Goal: Task Accomplishment & Management: Manage account settings

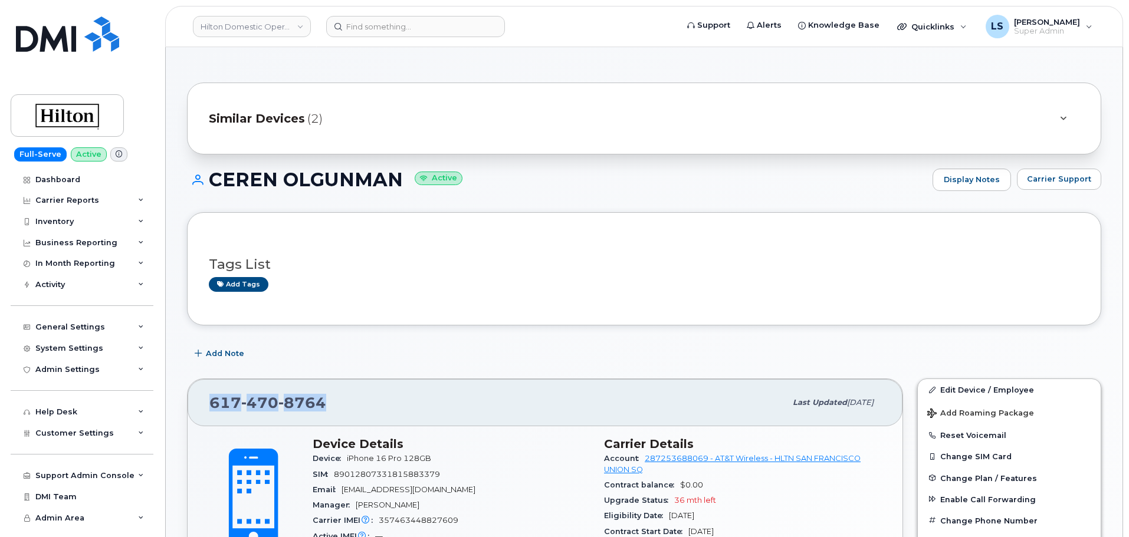
drag, startPoint x: 335, startPoint y: 405, endPoint x: 206, endPoint y: 404, distance: 128.6
click at [206, 404] on div "617 470 8764 Last updated Oct 06, 2025" at bounding box center [545, 402] width 715 height 47
copy span "617 470 8764"
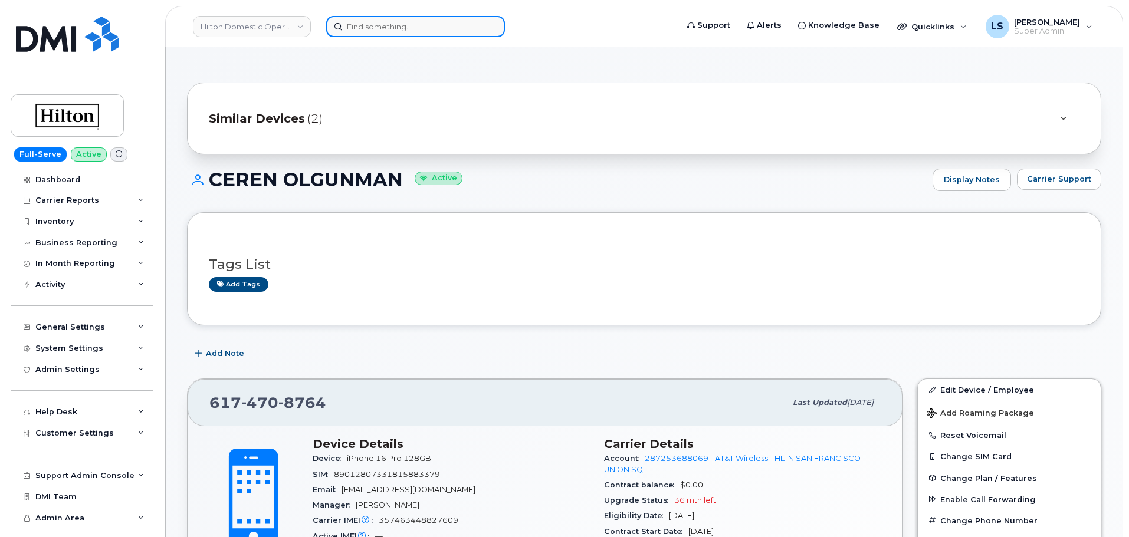
click at [364, 27] on input at bounding box center [415, 26] width 179 height 21
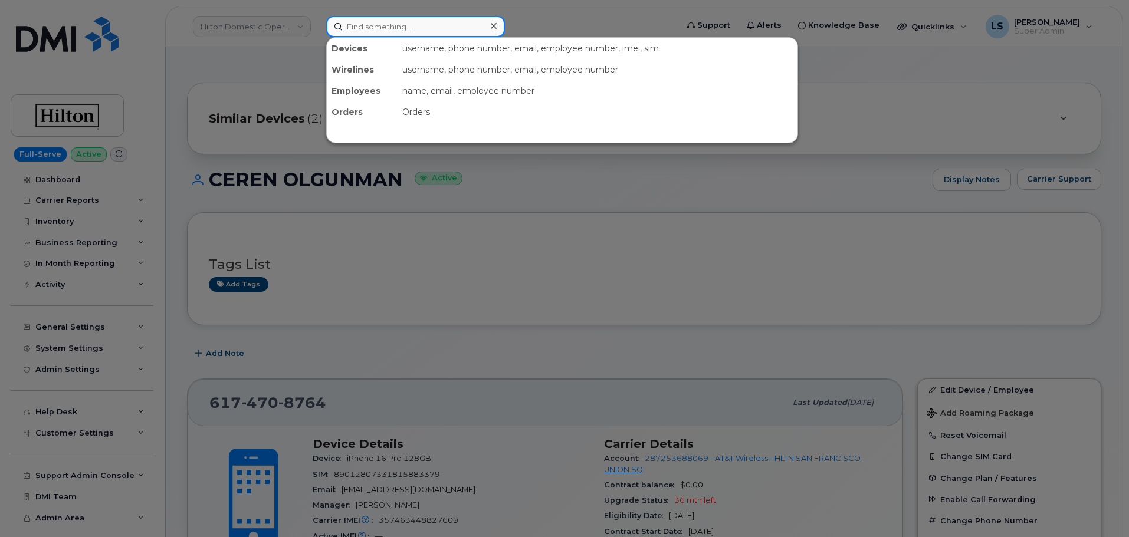
paste input "5189486447"
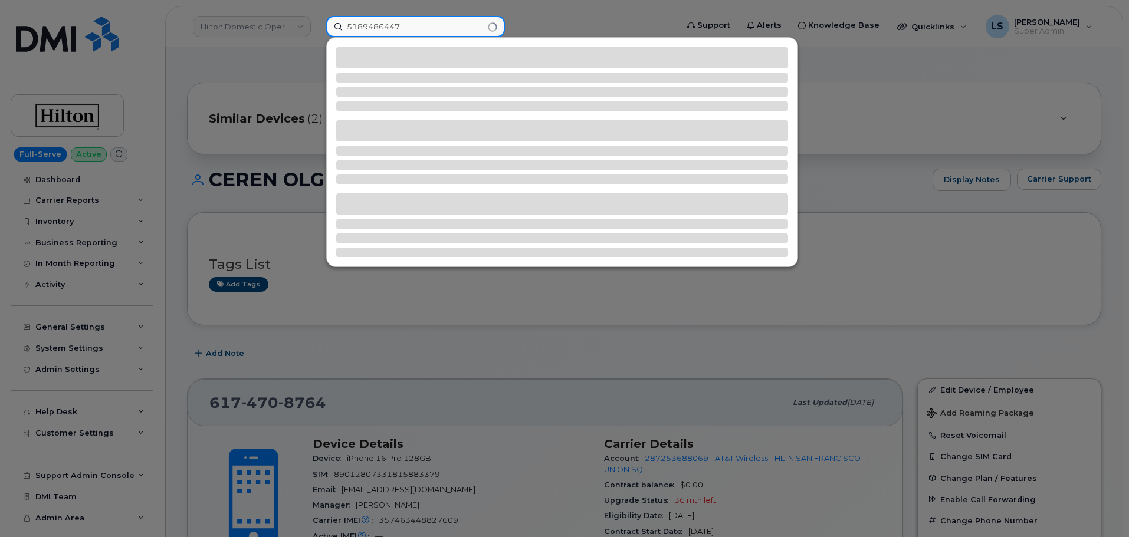
type input "5189486447"
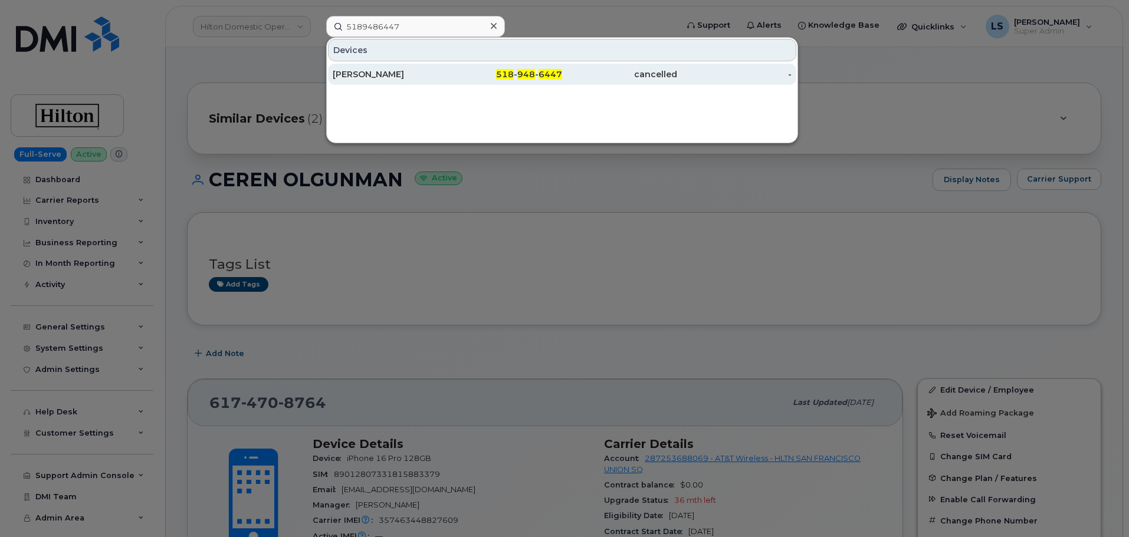
click at [632, 73] on div "cancelled" at bounding box center [619, 74] width 115 height 12
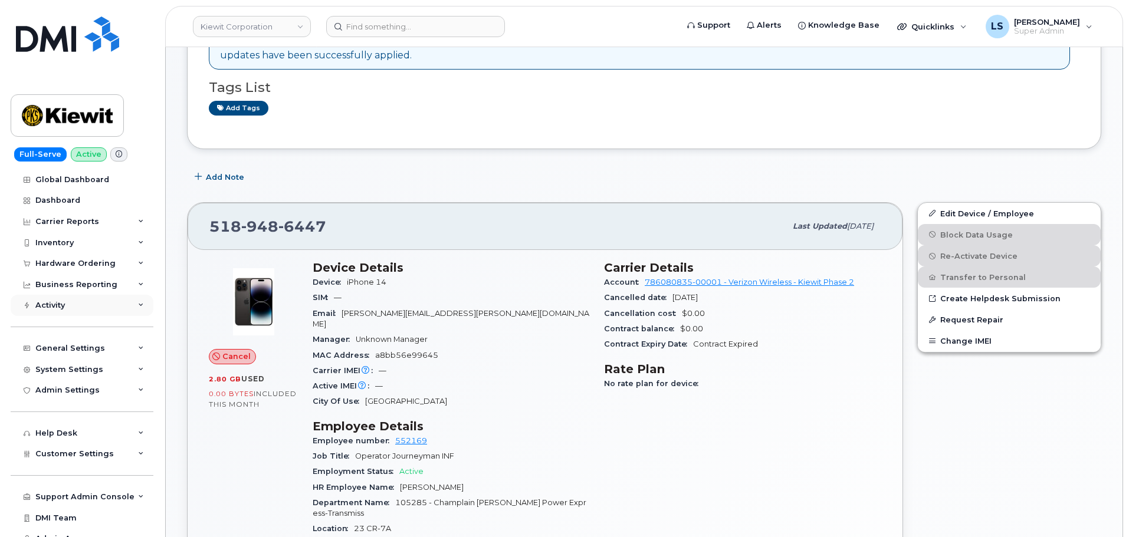
scroll to position [236, 0]
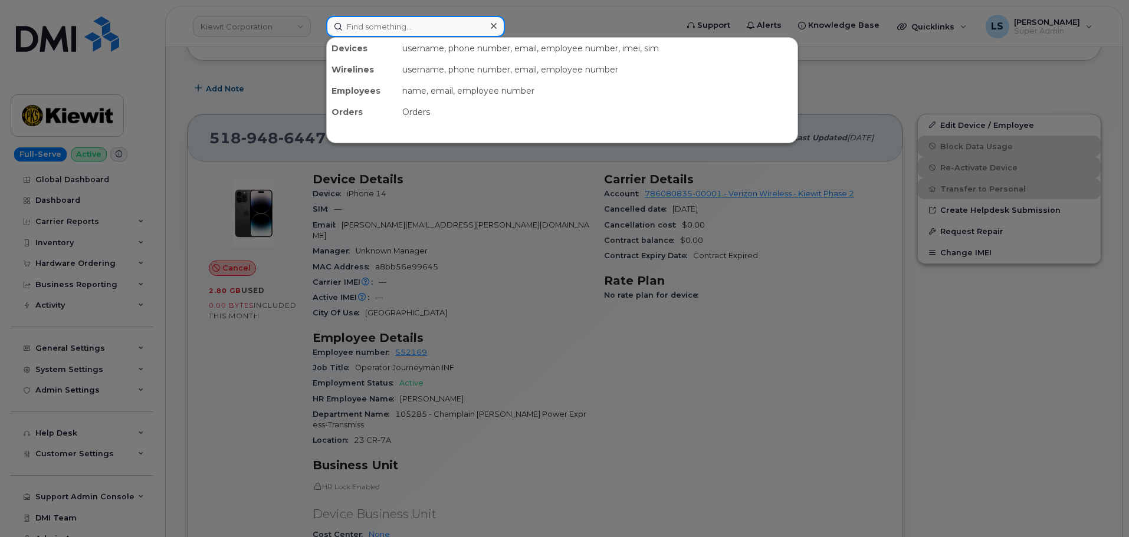
click at [389, 23] on input at bounding box center [415, 26] width 179 height 21
paste input "(646) 726-1642"
type input "(646) 726-1642"
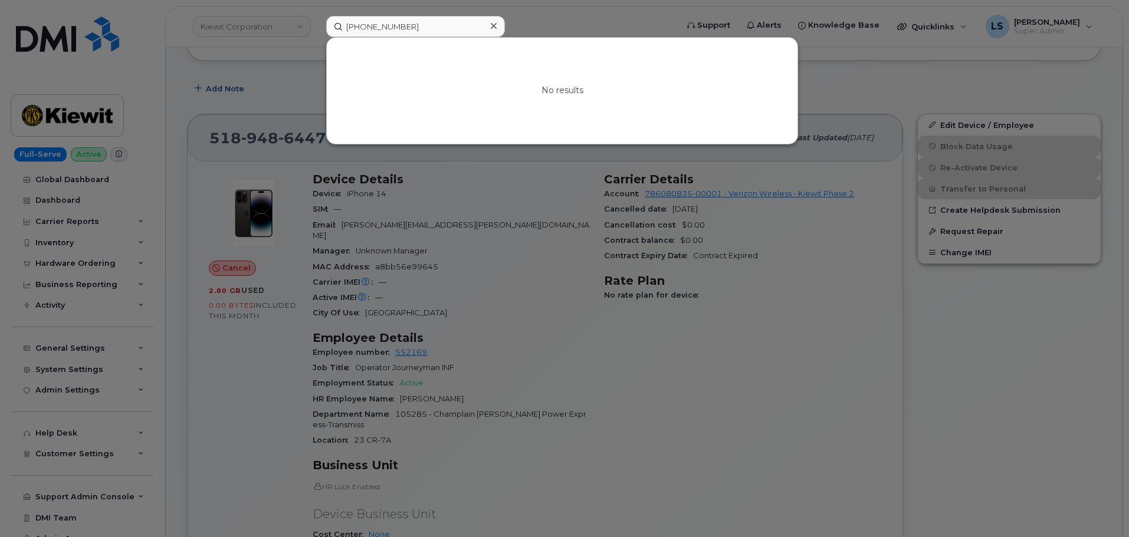
click at [493, 28] on icon at bounding box center [494, 25] width 6 height 9
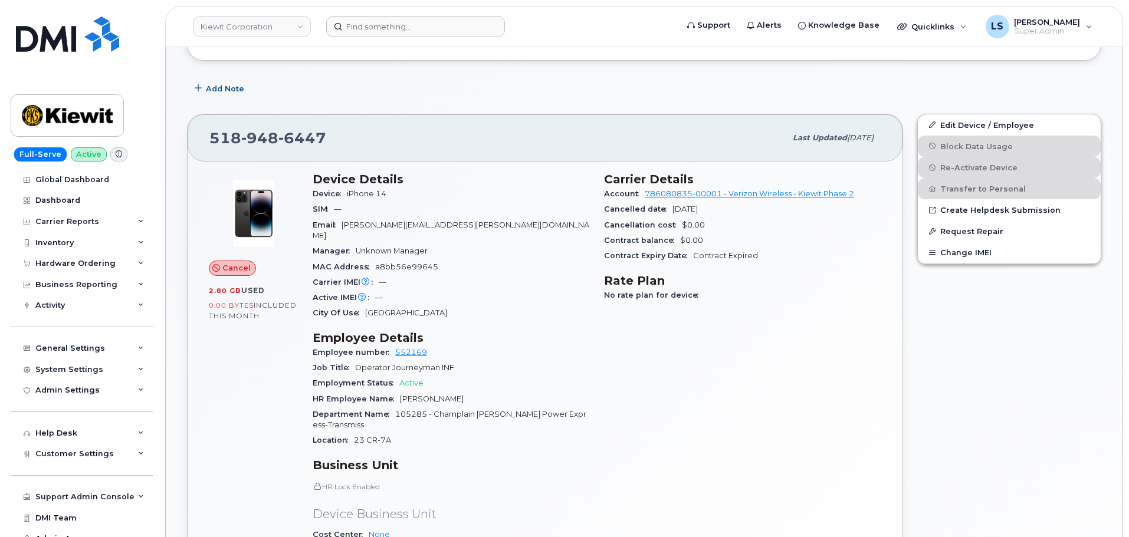
click at [379, 15] on header "Kiewit Corporation Support Alerts Knowledge Base Quicklinks Suspend / Cancel De…" at bounding box center [644, 26] width 958 height 41
click at [376, 20] on input at bounding box center [415, 26] width 179 height 21
paste input "303) 917-4986"
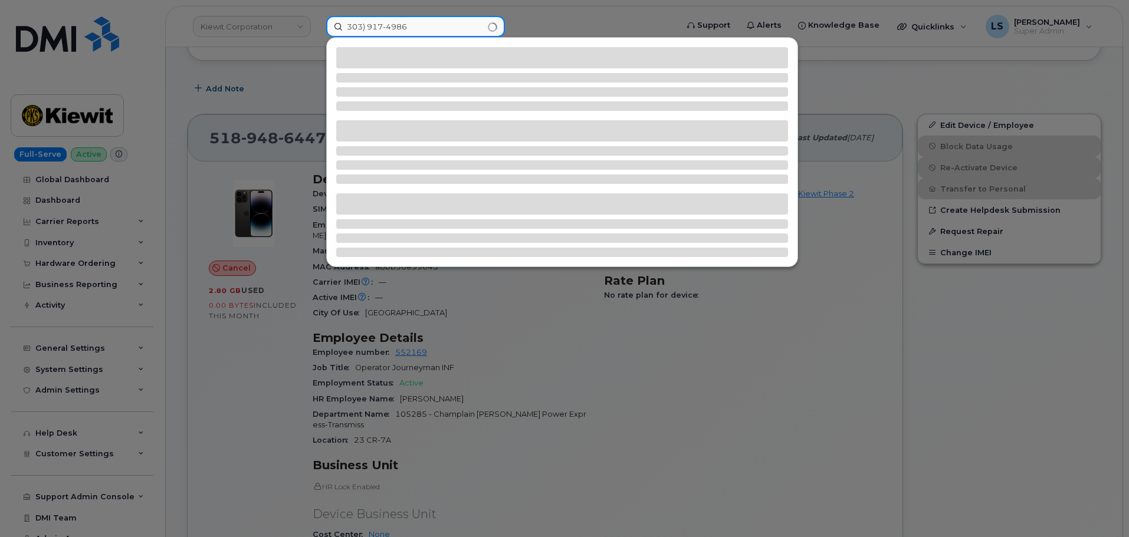
click at [372, 29] on input "303) 917-4986" at bounding box center [415, 26] width 179 height 21
click at [368, 29] on input "303) 917-4986" at bounding box center [415, 26] width 179 height 21
click at [381, 27] on input "303917-4986" at bounding box center [415, 26] width 179 height 21
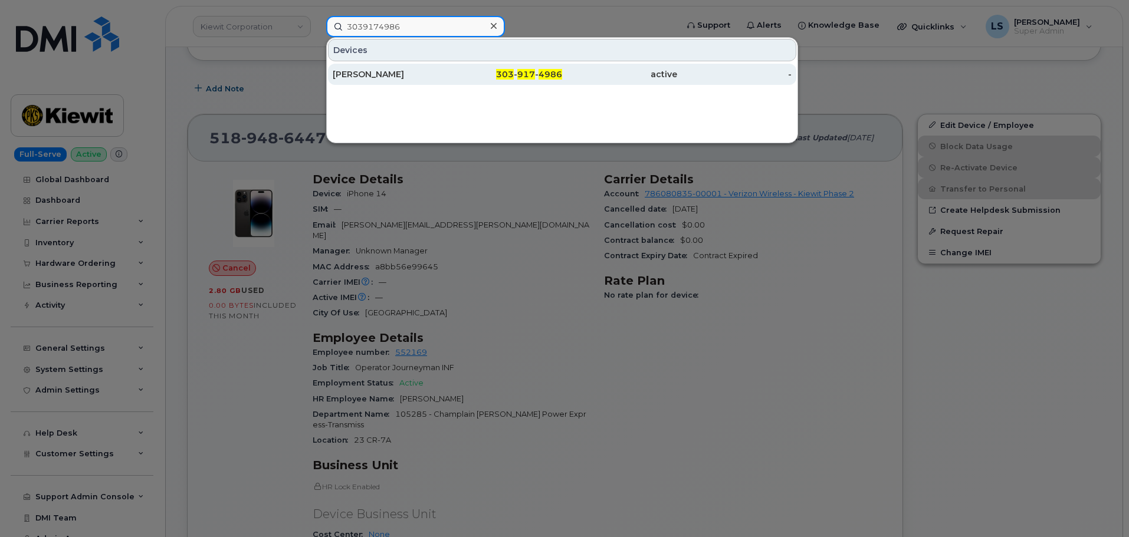
type input "3039174986"
click at [429, 65] on div "Matthew Sanman" at bounding box center [390, 74] width 115 height 21
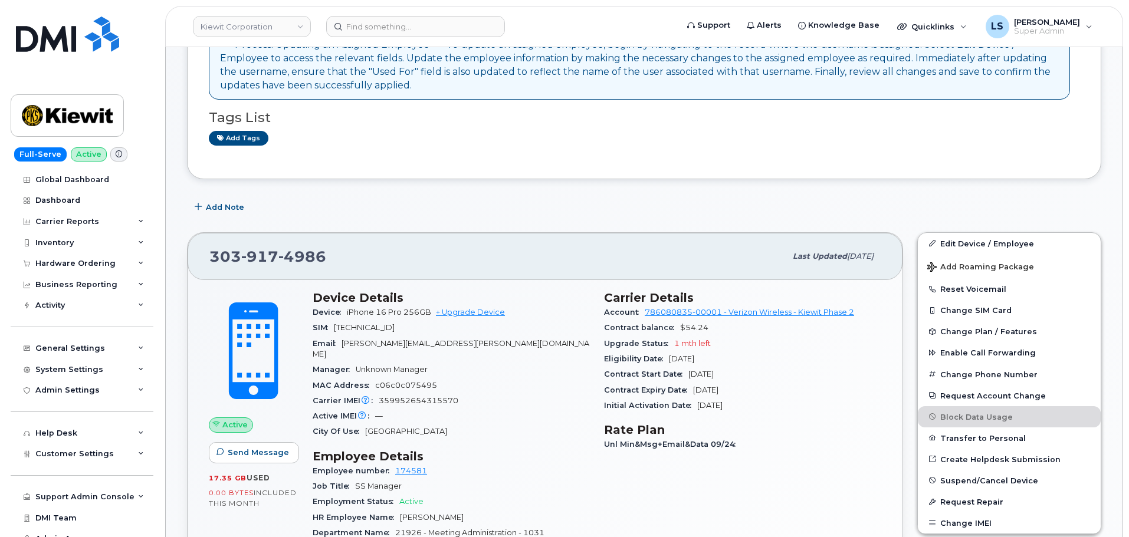
scroll to position [118, 0]
click at [1000, 435] on button "Transfer to Personal" at bounding box center [1009, 437] width 183 height 21
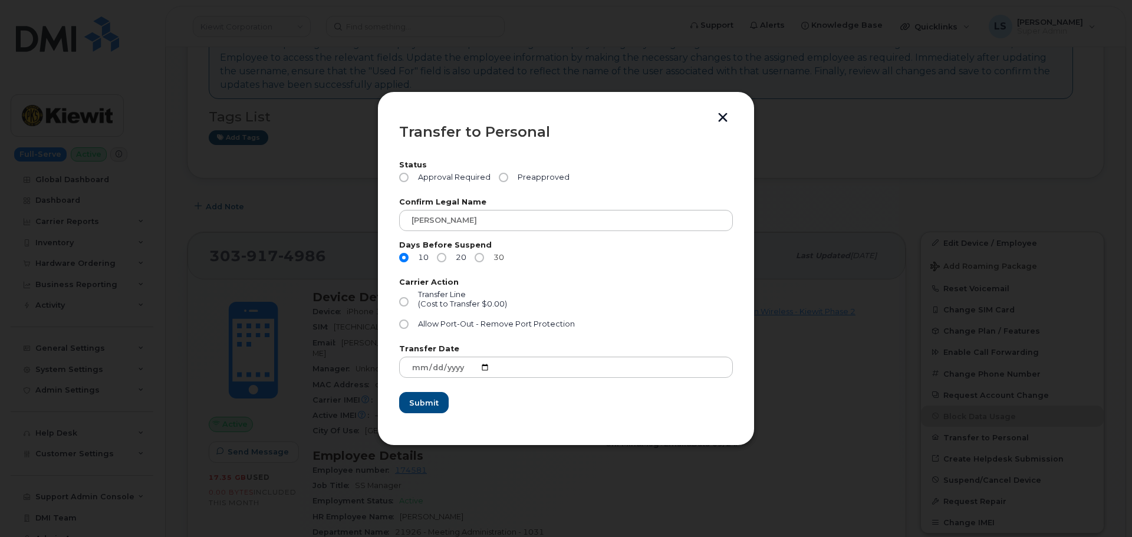
click at [479, 259] on input "30" at bounding box center [479, 257] width 9 height 9
radio input "true"
click at [457, 173] on span "Approval Required" at bounding box center [451, 177] width 77 height 9
click at [409, 173] on input "Approval Required" at bounding box center [403, 177] width 9 height 9
radio input "true"
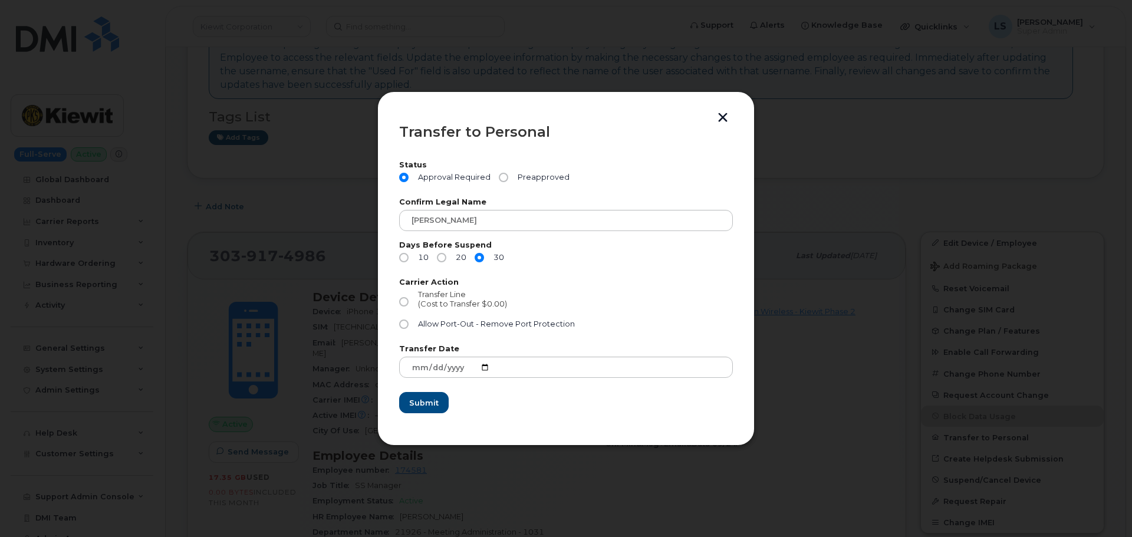
click at [442, 295] on span "Transfer Line" at bounding box center [442, 294] width 48 height 9
click at [409, 297] on input "Transfer Line (Cost to Transfer $0.00)" at bounding box center [403, 301] width 9 height 9
radio input "true"
click at [425, 405] on span "Submit" at bounding box center [423, 402] width 29 height 11
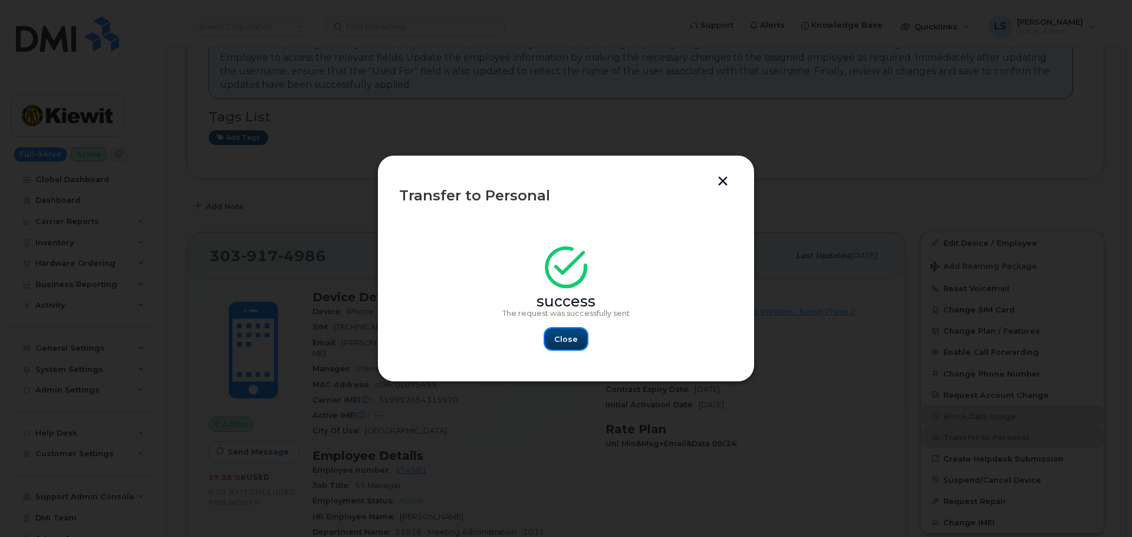
click at [561, 343] on span "Close" at bounding box center [566, 339] width 24 height 11
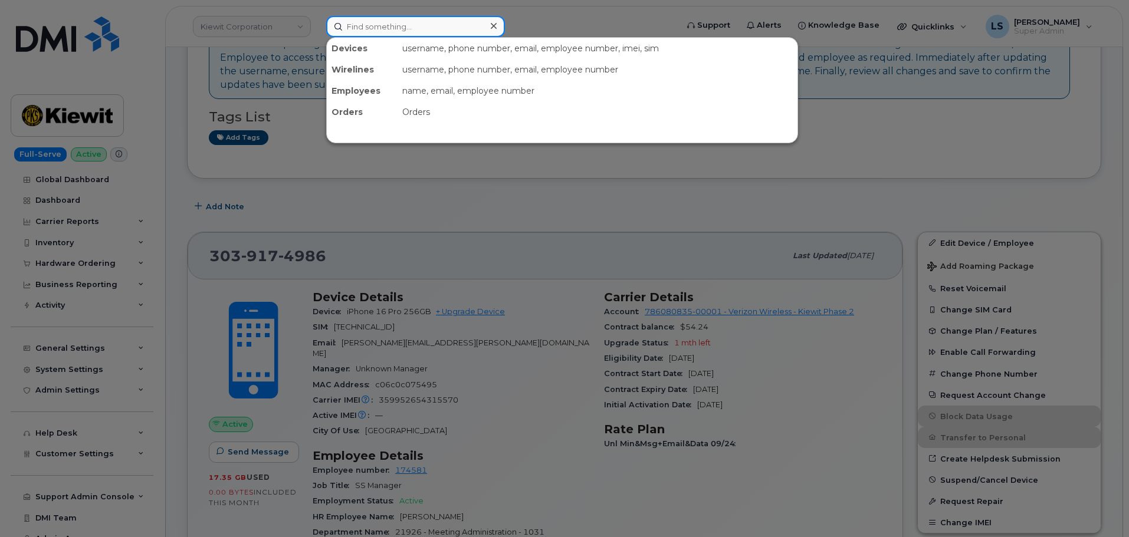
click at [406, 27] on input at bounding box center [415, 26] width 179 height 21
paste input "949 576 0970"
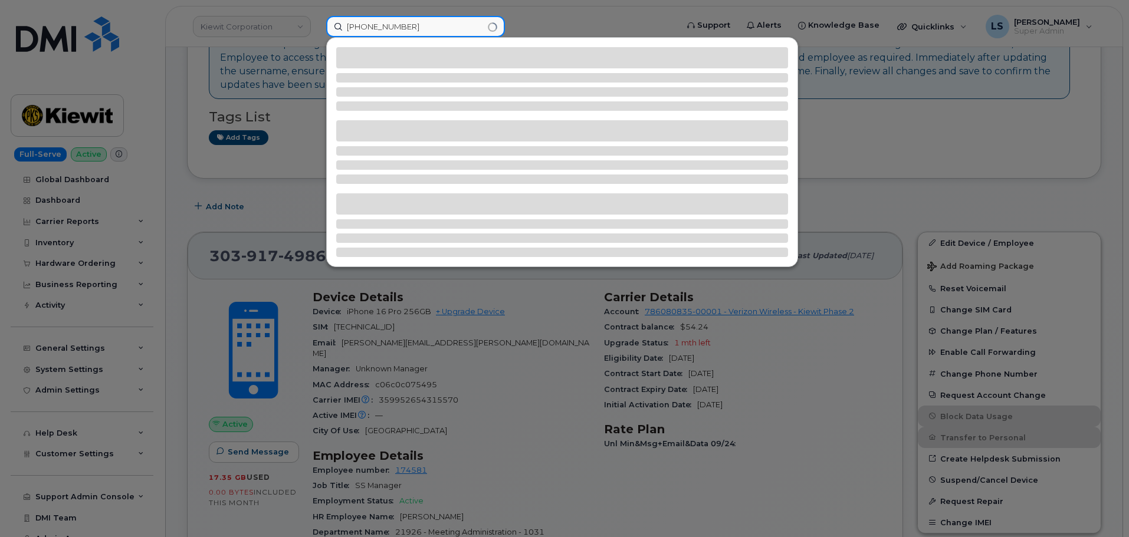
type input "949 576 0970"
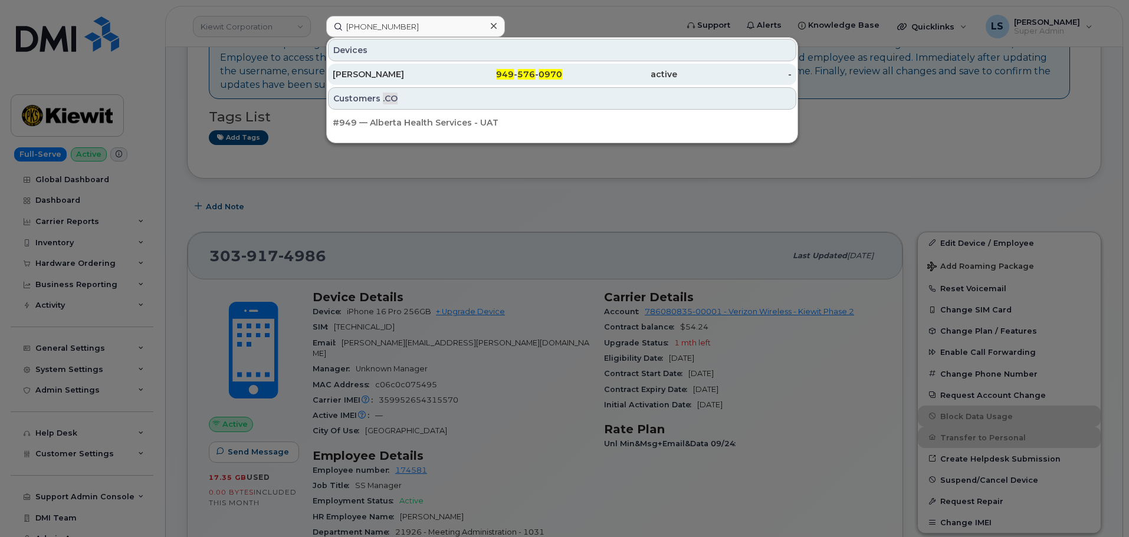
click at [446, 73] on div "[PERSON_NAME]" at bounding box center [390, 74] width 115 height 12
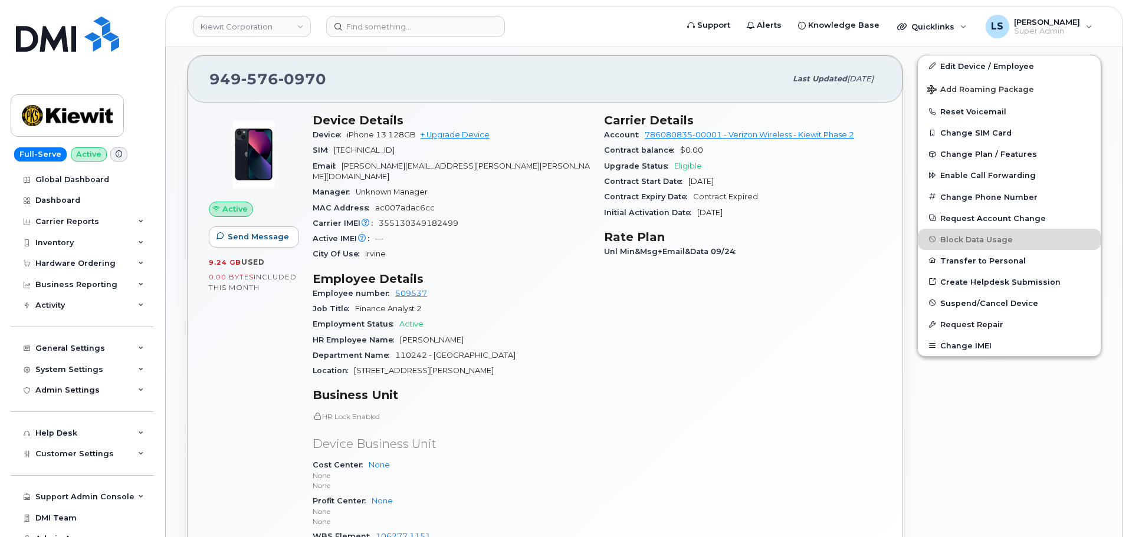
scroll to position [236, 0]
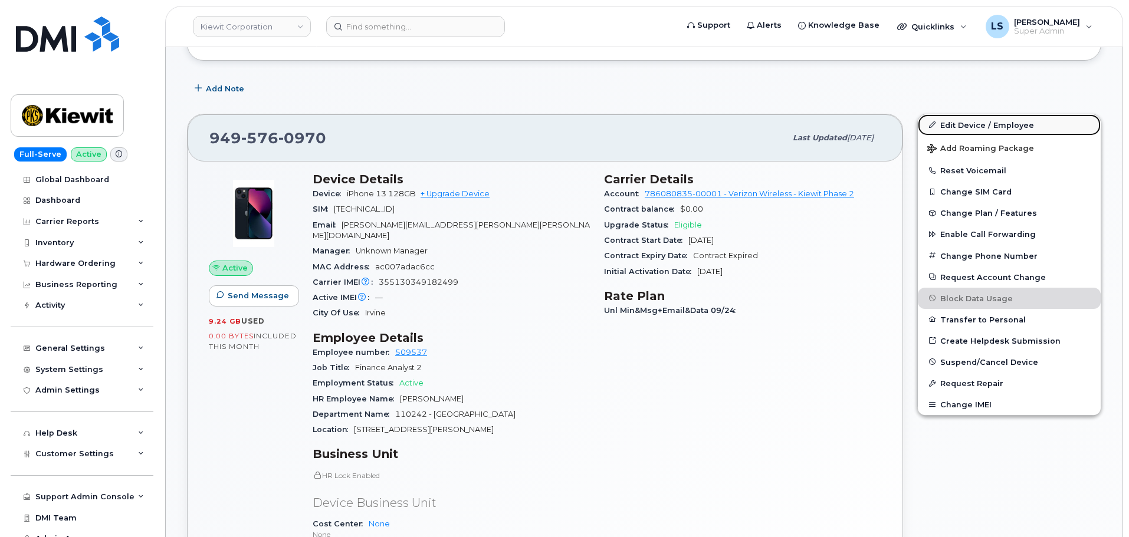
click at [987, 126] on link "Edit Device / Employee" at bounding box center [1009, 124] width 183 height 21
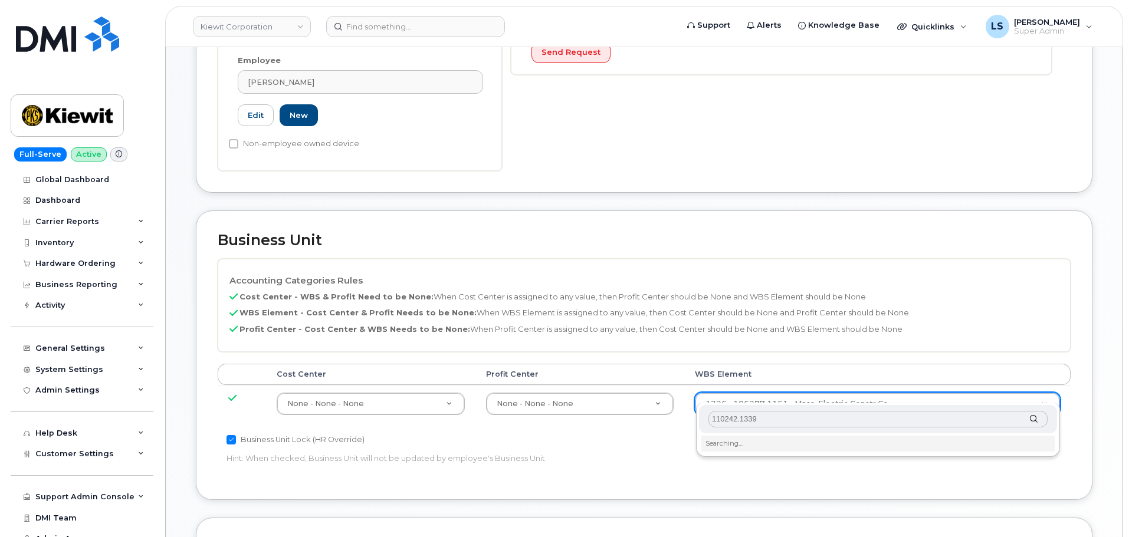
scroll to position [472, 0]
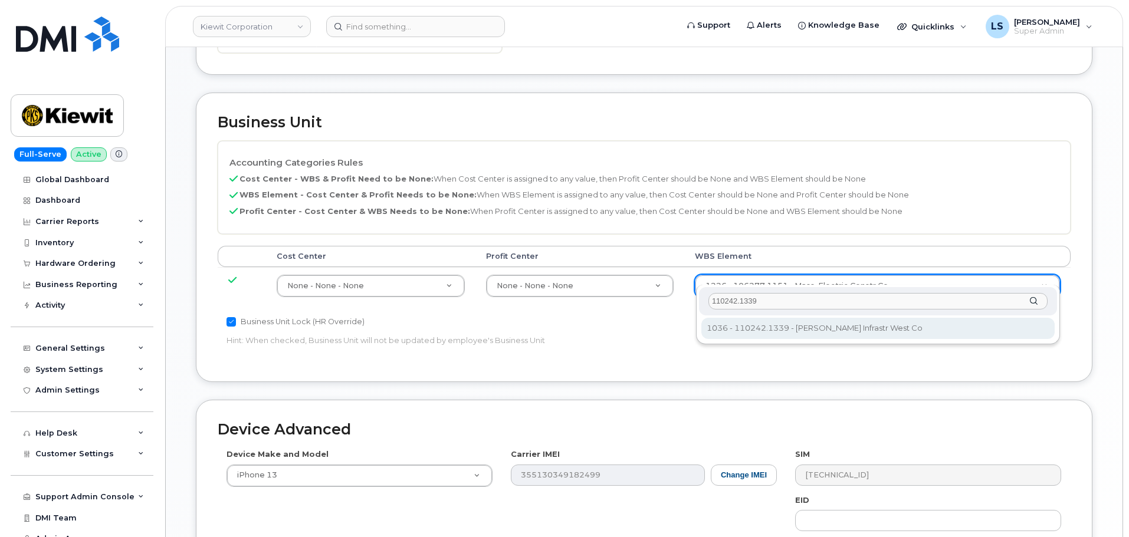
type input "110242.1339"
type input "33472304"
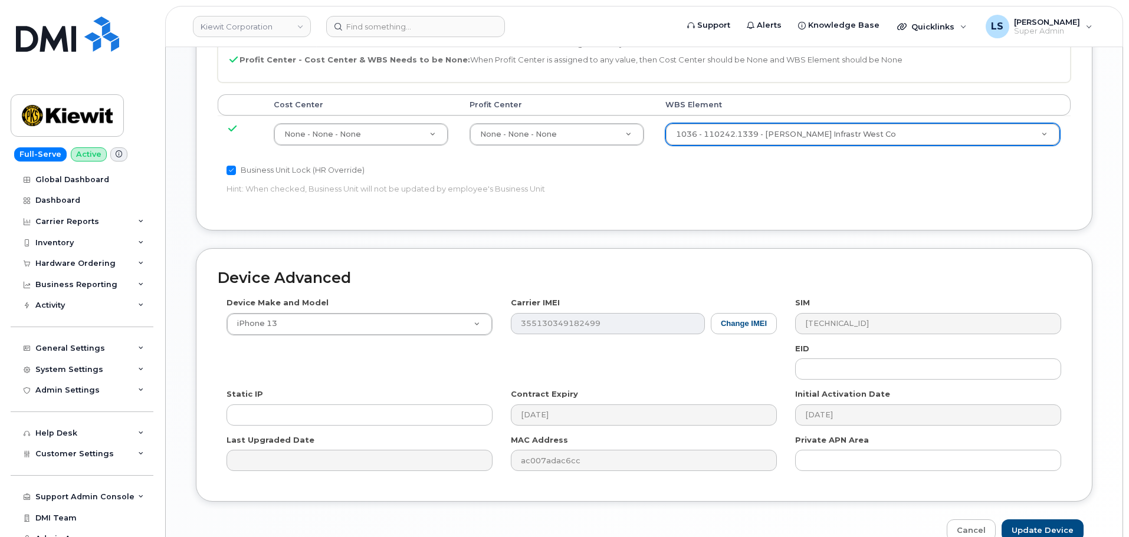
scroll to position [675, 0]
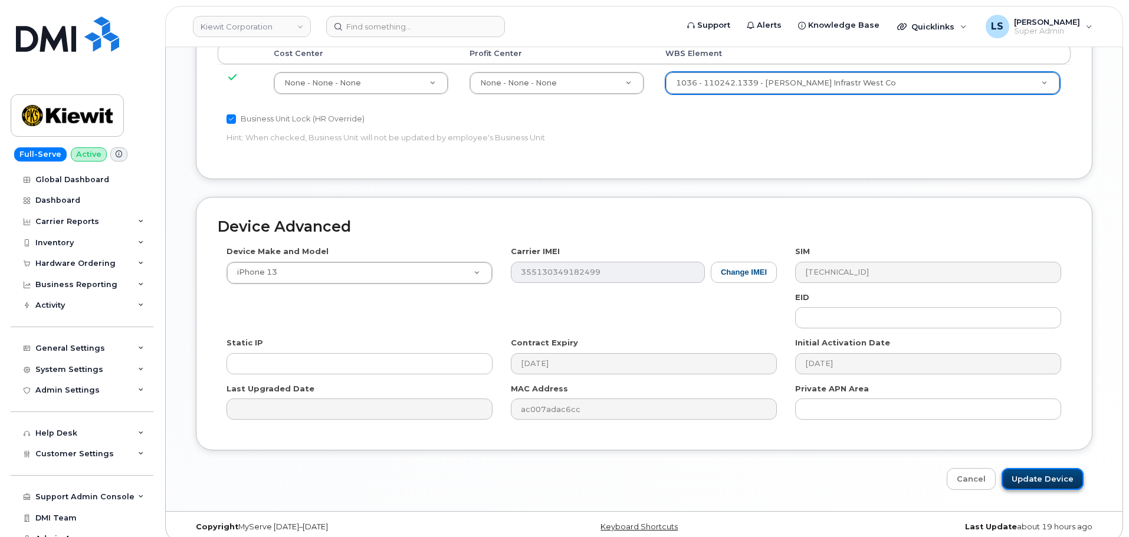
click at [1018, 468] on input "Update Device" at bounding box center [1042, 479] width 82 height 22
type input "Saving..."
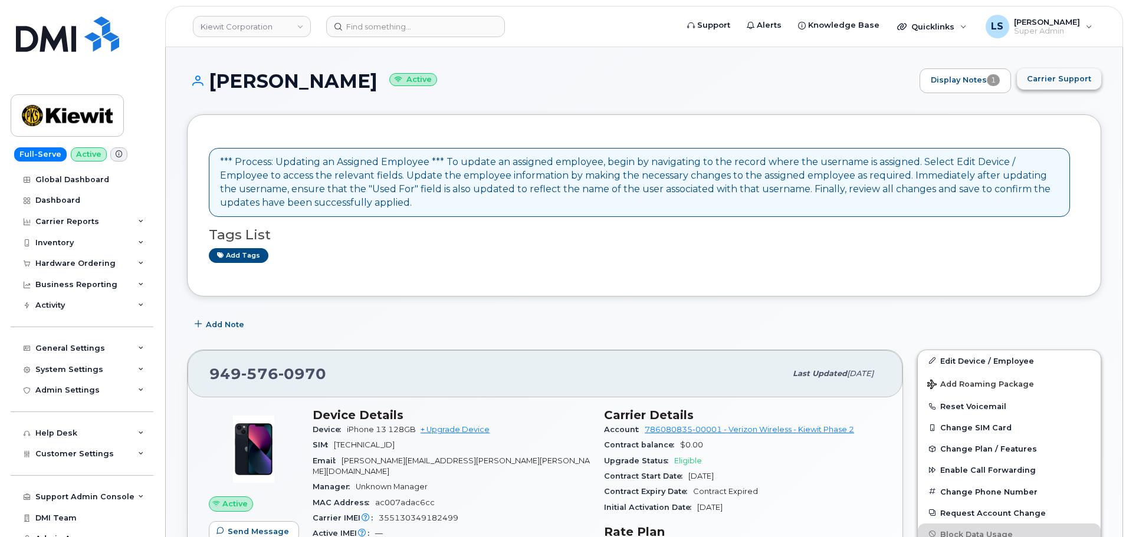
click at [1046, 85] on button "Carrier Support" at bounding box center [1059, 78] width 84 height 21
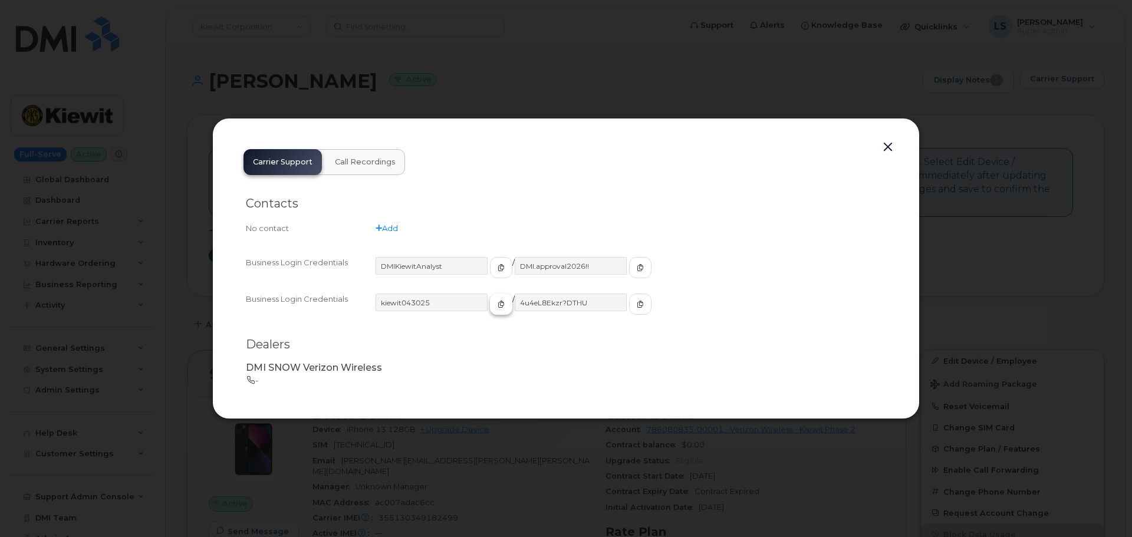
click at [496, 308] on span "button" at bounding box center [501, 304] width 11 height 11
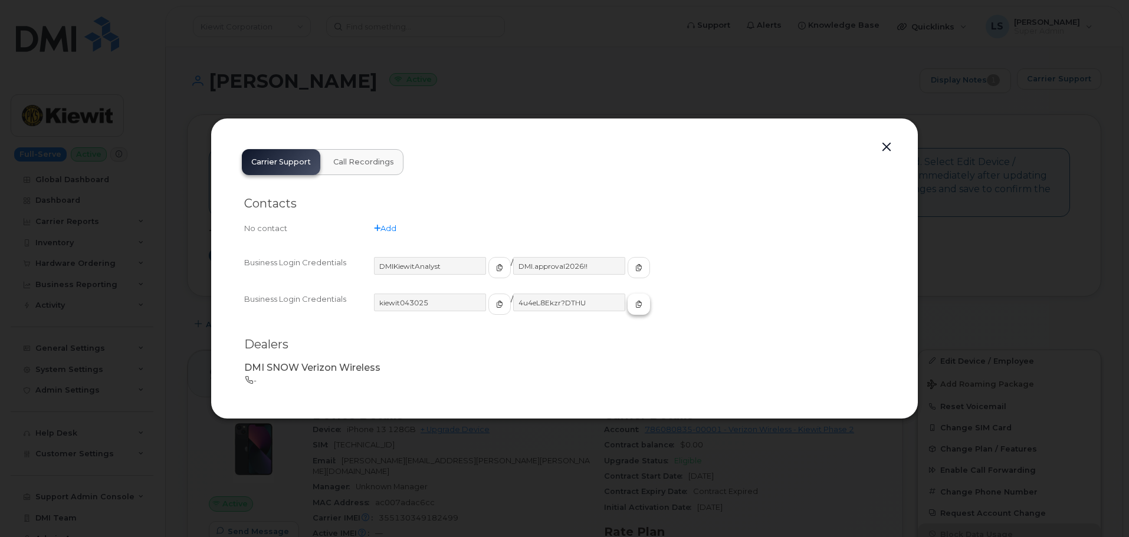
drag, startPoint x: 616, startPoint y: 306, endPoint x: 613, endPoint y: 300, distance: 7.1
click at [627, 306] on button "button" at bounding box center [638, 304] width 22 height 21
click at [887, 143] on button "button" at bounding box center [887, 147] width 18 height 17
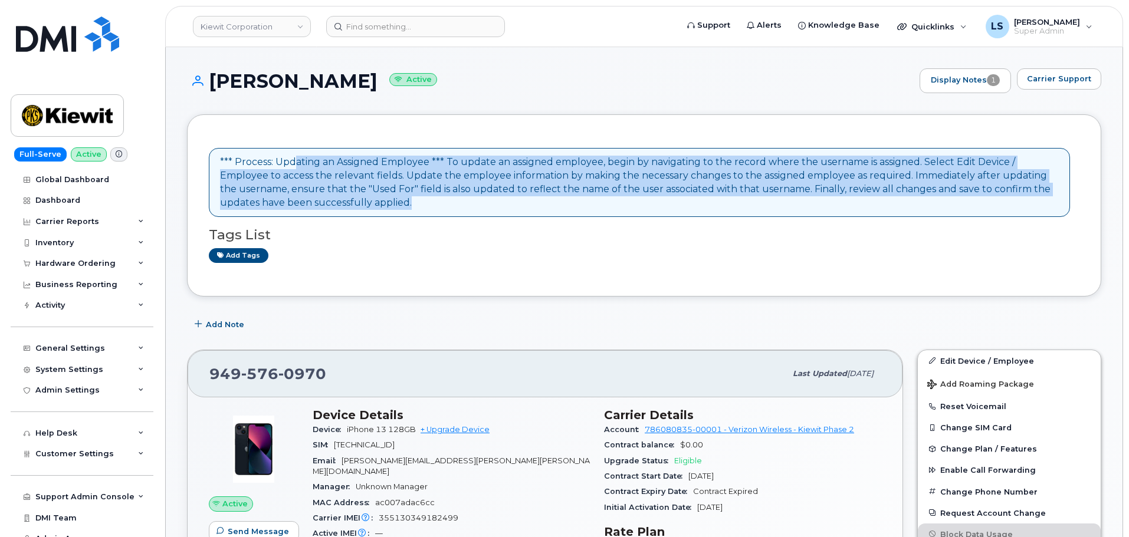
drag, startPoint x: 504, startPoint y: 172, endPoint x: 583, endPoint y: 210, distance: 87.3
click at [583, 210] on div "*** Process: Updating an Assigned Employee *** To update an assigned employee, …" at bounding box center [639, 182] width 861 height 69
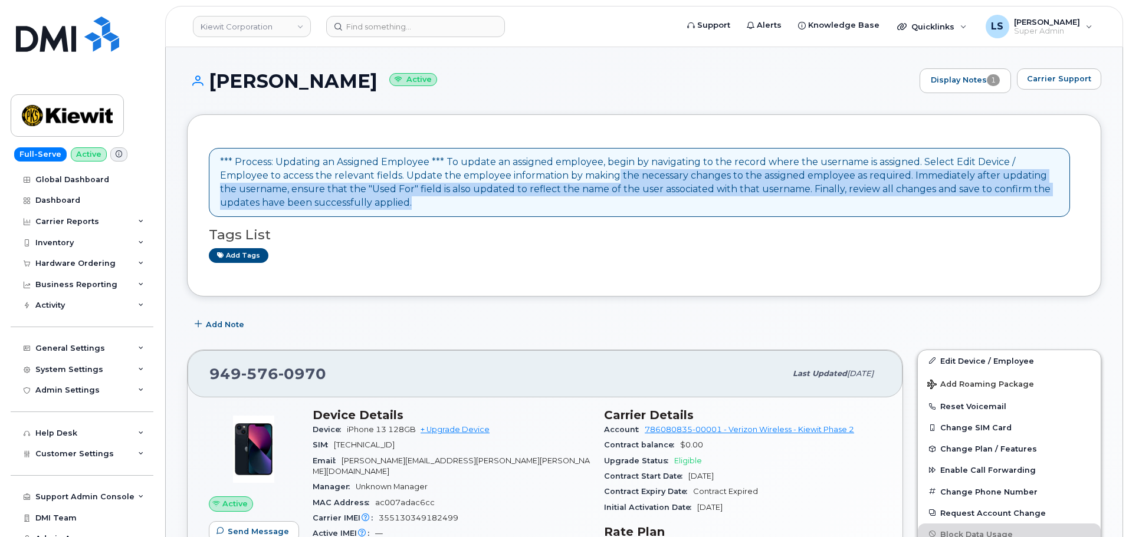
drag, startPoint x: 670, startPoint y: 171, endPoint x: 823, endPoint y: 206, distance: 156.7
click at [823, 206] on div "*** Process: Updating an Assigned Employee *** To update an assigned employee, …" at bounding box center [639, 183] width 839 height 54
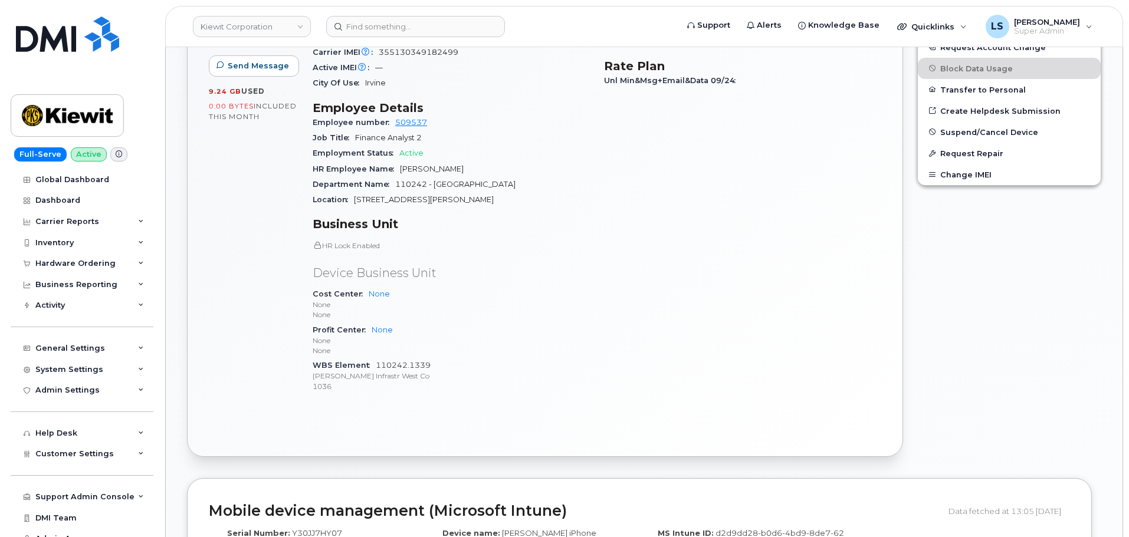
scroll to position [472, 0]
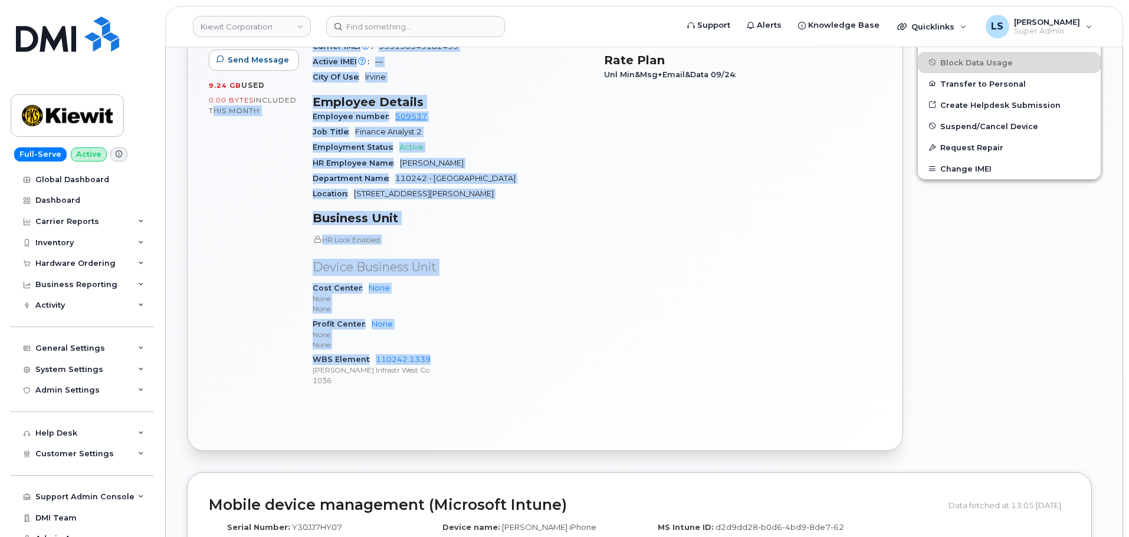
drag, startPoint x: 465, startPoint y: 347, endPoint x: 228, endPoint y: 283, distance: 245.1
click at [185, 286] on div "[PHONE_NUMBER] Last updated [DATE] Active Send Message 9.24 GB  used 0.00 Bytes…" at bounding box center [545, 164] width 730 height 587
click at [230, 284] on div "Active Send Message 9.24 GB  used 0.00 Bytes  included this month" at bounding box center [254, 166] width 104 height 475
click at [218, 321] on div "Active Send Message 9.24 GB  used 0.00 Bytes  included this month" at bounding box center [254, 166] width 104 height 475
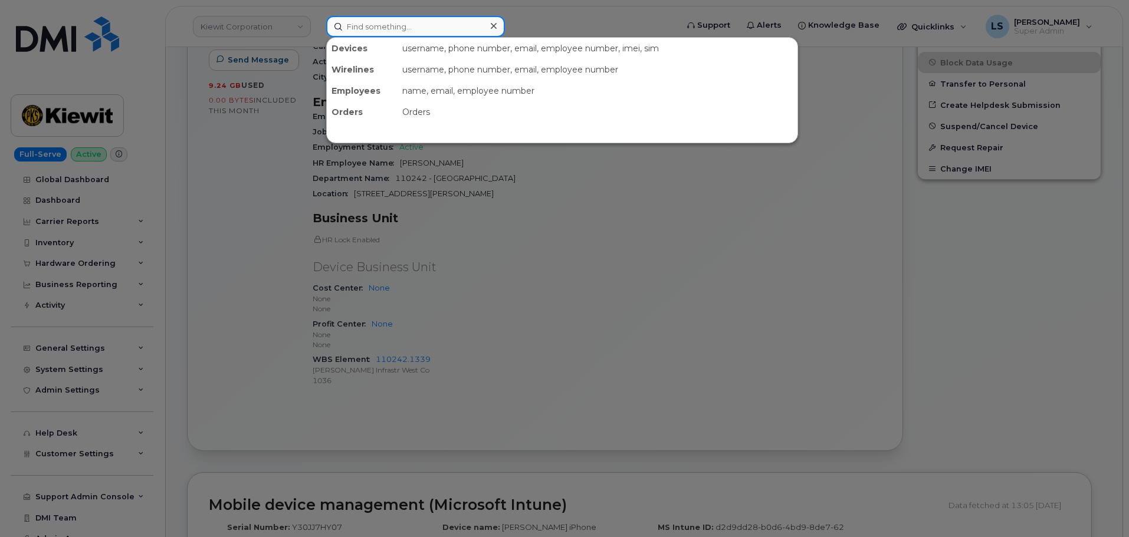
click at [415, 27] on input at bounding box center [415, 26] width 179 height 21
paste input "8433276089"
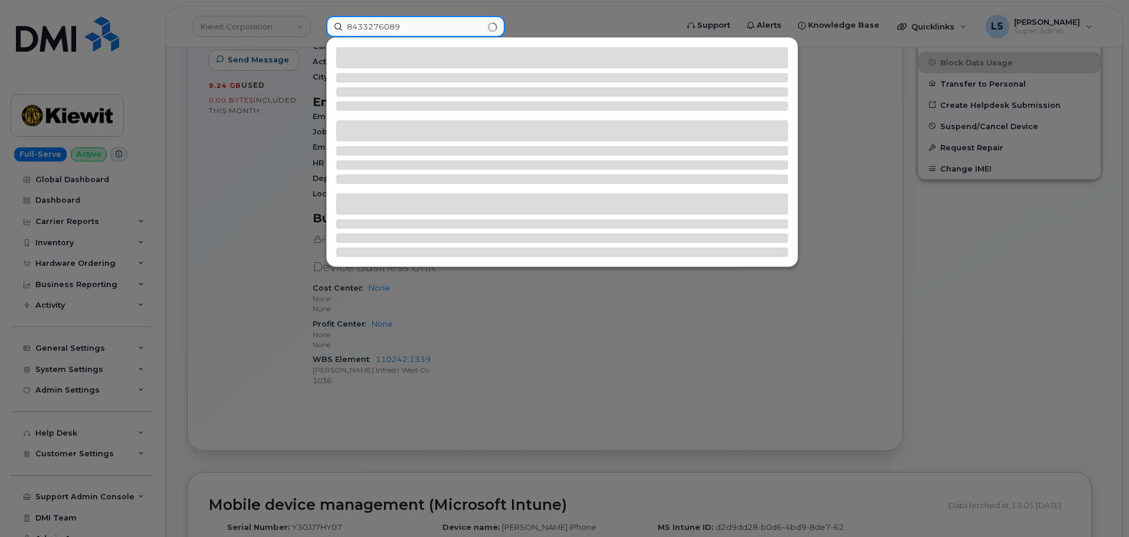
type input "8433276089"
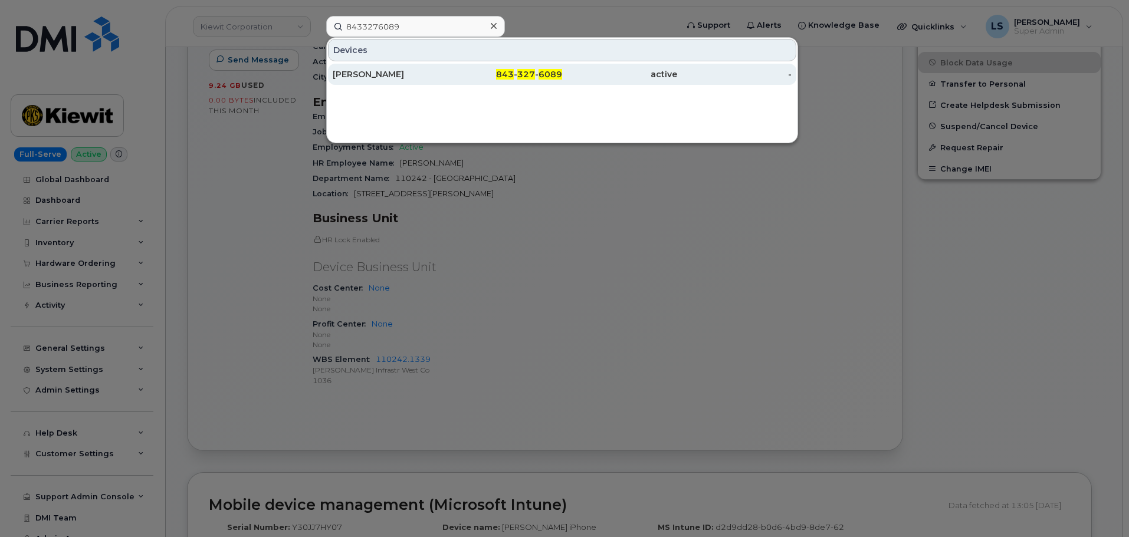
click at [491, 80] on div "843 - 327 - 6089" at bounding box center [505, 74] width 115 height 12
